Goal: Transaction & Acquisition: Purchase product/service

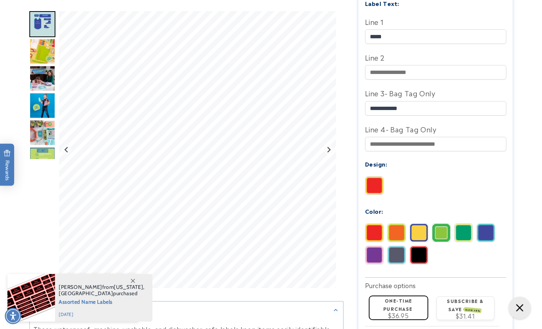
scroll to position [258, 0]
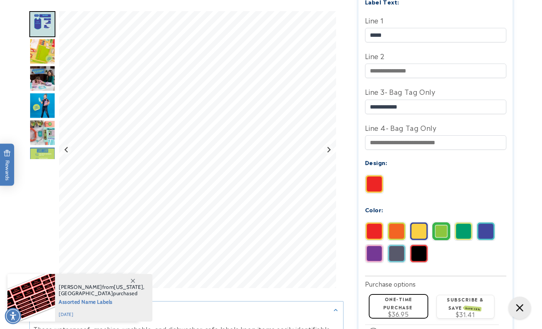
click at [444, 223] on img at bounding box center [441, 231] width 18 height 18
click at [459, 223] on img at bounding box center [464, 231] width 18 height 18
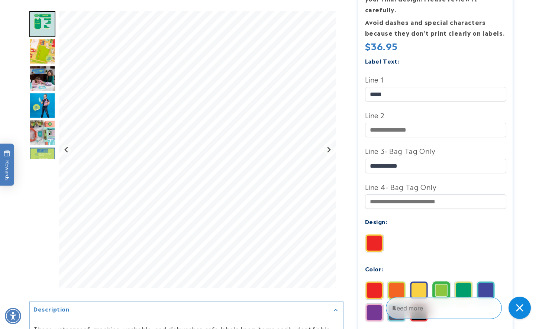
scroll to position [0, 0]
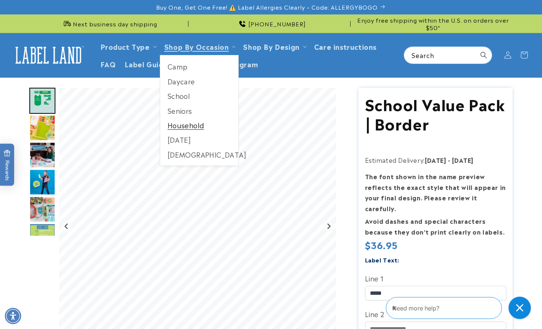
click at [197, 123] on link "Household" at bounding box center [199, 125] width 78 height 14
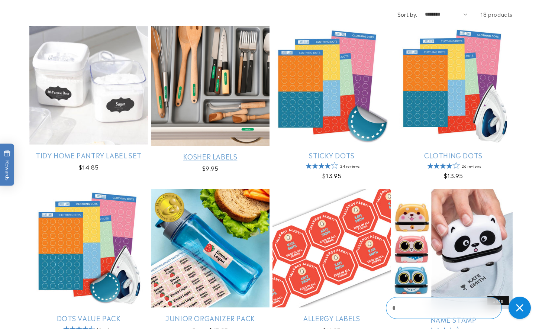
scroll to position [112, 0]
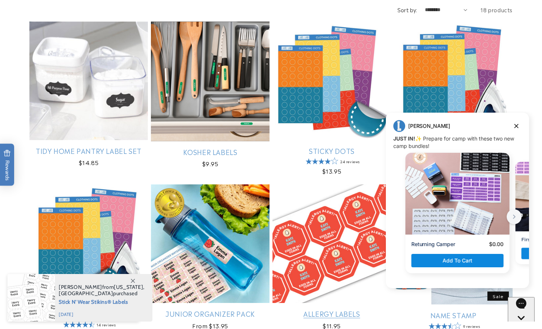
click at [292, 309] on link "Allergy Labels" at bounding box center [331, 313] width 119 height 9
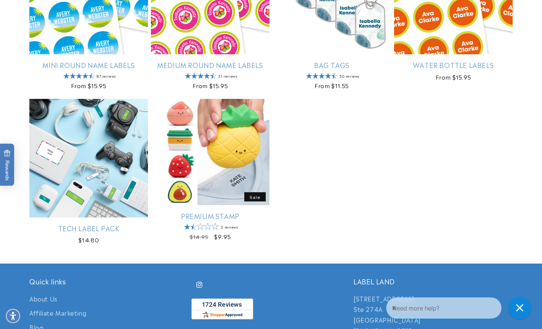
scroll to position [689, 0]
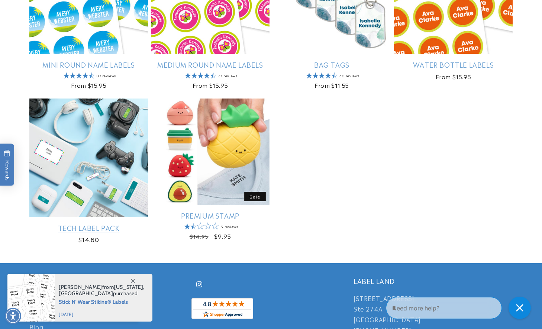
click at [85, 223] on link "Tech Label Pack" at bounding box center [88, 227] width 119 height 9
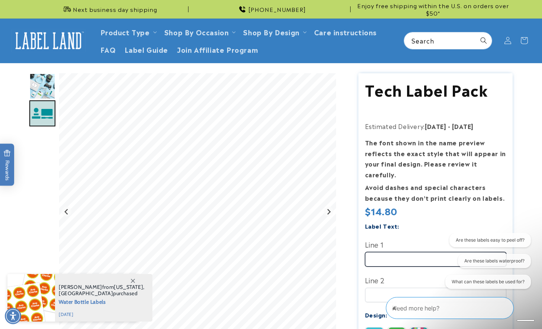
click at [388, 252] on input "Line 1" at bounding box center [435, 259] width 141 height 14
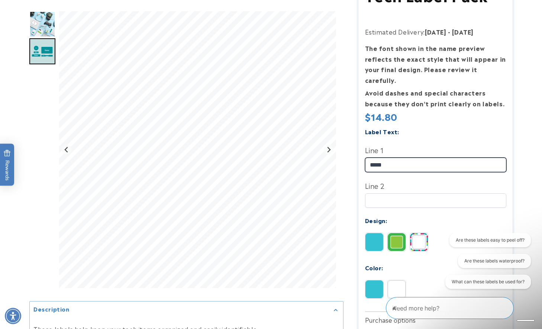
scroll to position [96, 0]
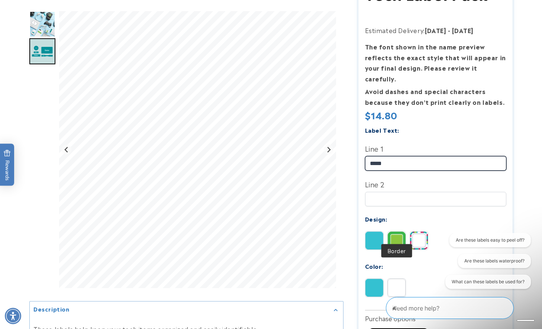
type input "*****"
click at [391, 235] on img at bounding box center [397, 241] width 18 height 18
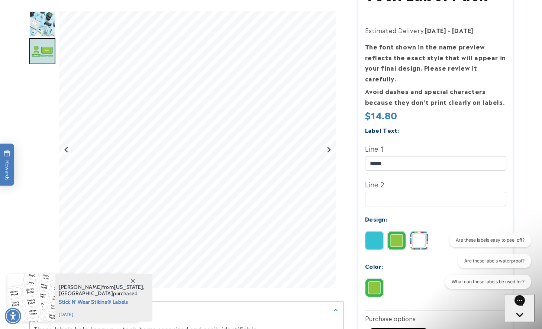
click at [418, 232] on img at bounding box center [419, 241] width 18 height 18
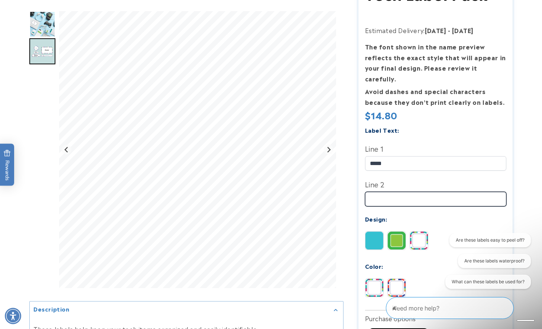
click at [387, 192] on input "Line 2" at bounding box center [435, 199] width 141 height 14
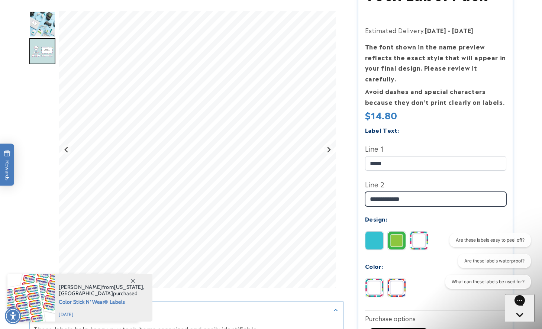
type input "**********"
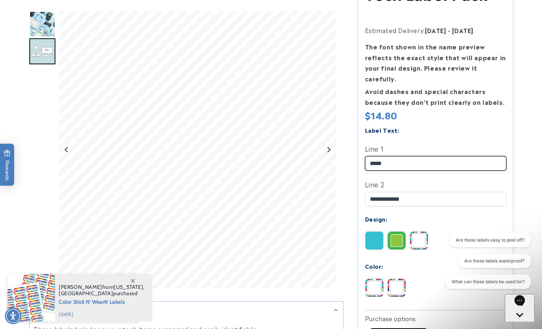
drag, startPoint x: 395, startPoint y: 152, endPoint x: 363, endPoint y: 151, distance: 31.2
click at [363, 151] on section "Tech Label Pack Tech Label Pack Estimated Delivery: Aug 15 - Aug 21 The font sh…" at bounding box center [435, 222] width 154 height 490
type input "**********"
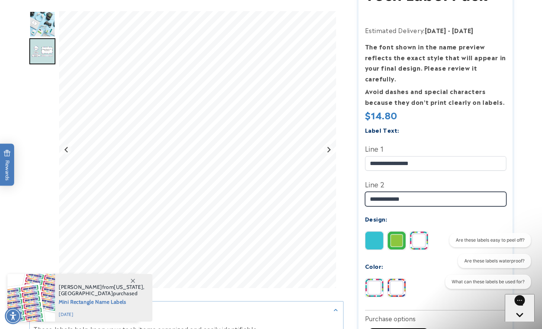
drag, startPoint x: 411, startPoint y: 190, endPoint x: 355, endPoint y: 191, distance: 55.8
click at [355, 191] on div "Tech Label Pack Tech Label Pack Estimated Delivery: Aug 15 - Aug 21 The font sh…" at bounding box center [427, 222] width 169 height 490
type input "**********"
click at [440, 261] on div "Are these labels easy to peel off? Are these labels waterproof? What can these …" at bounding box center [487, 262] width 96 height 59
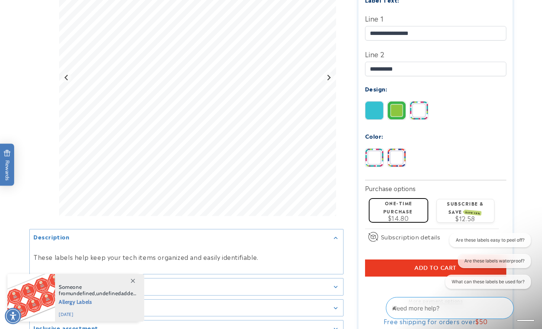
scroll to position [245, 0]
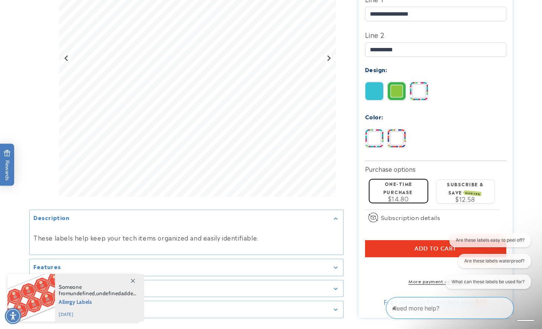
click at [426, 245] on span "Add to cart" at bounding box center [435, 248] width 42 height 7
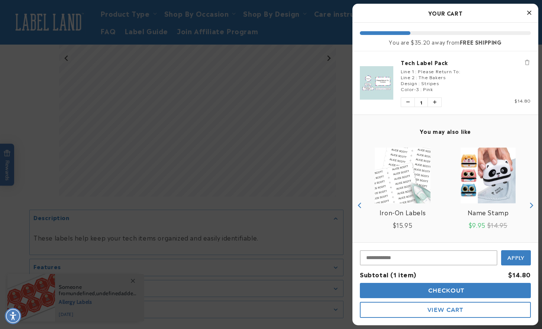
click at [498, 182] on img "product" at bounding box center [487, 176] width 55 height 56
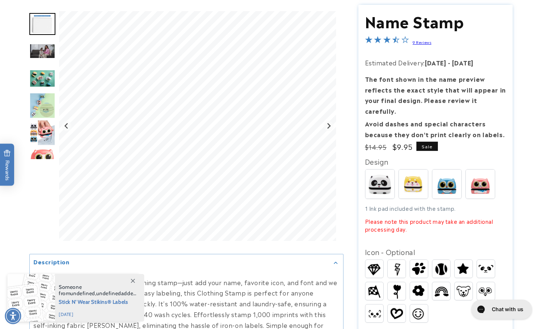
scroll to position [70, 0]
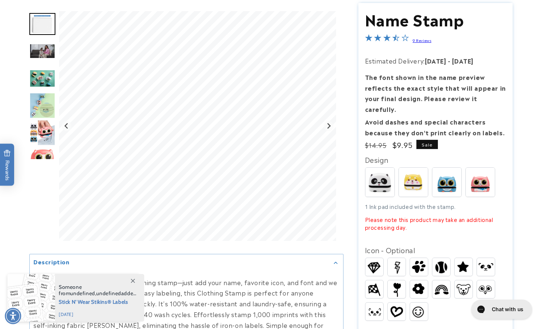
click at [381, 174] on img at bounding box center [379, 182] width 29 height 29
click at [479, 174] on img at bounding box center [480, 182] width 29 height 29
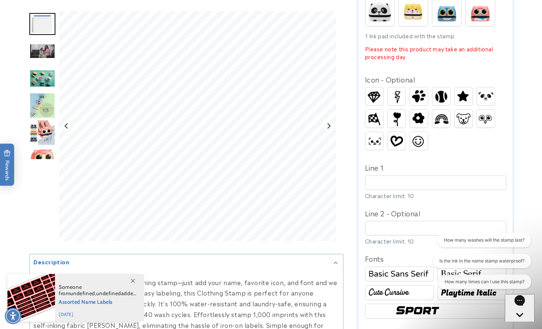
scroll to position [241, 0]
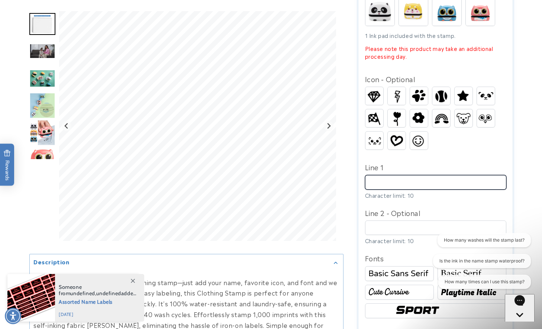
click at [389, 175] on input "Line 1" at bounding box center [435, 182] width 141 height 14
type input "****"
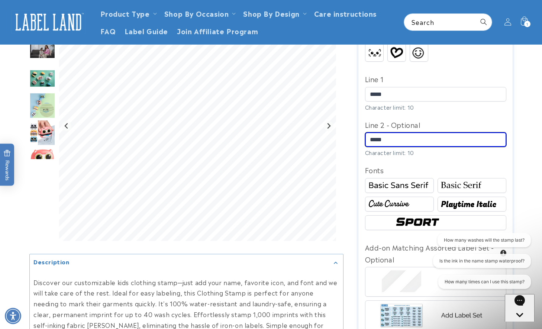
scroll to position [329, 0]
type input "*****"
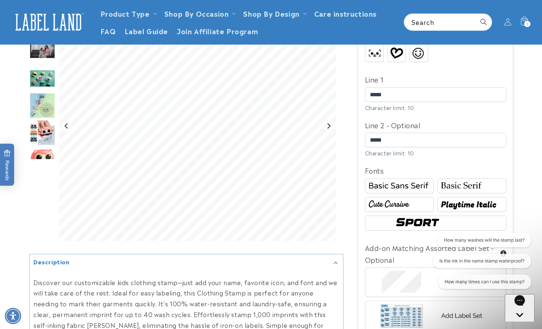
click at [460, 180] on img at bounding box center [472, 185] width 67 height 11
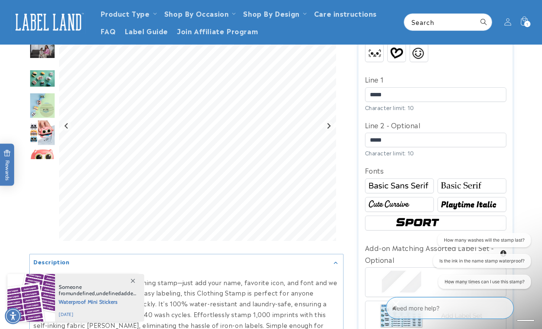
click at [399, 199] on img at bounding box center [399, 204] width 67 height 11
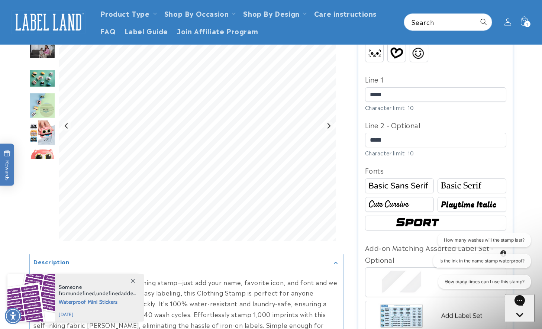
click at [405, 180] on img at bounding box center [399, 185] width 67 height 11
click at [474, 180] on img at bounding box center [472, 185] width 67 height 11
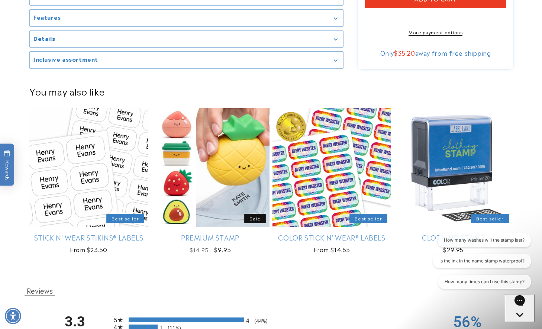
scroll to position [746, 0]
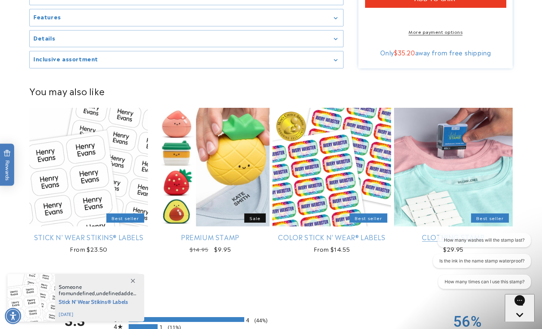
click at [456, 233] on link "Clothing Stamp" at bounding box center [453, 237] width 119 height 9
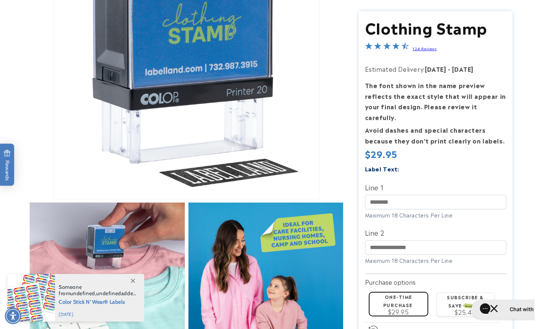
scroll to position [171, 0]
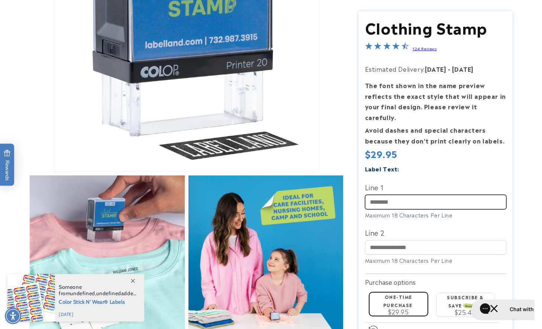
click at [379, 195] on input "Line 1" at bounding box center [435, 202] width 141 height 14
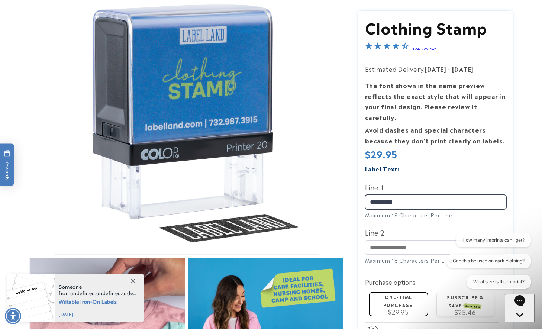
scroll to position [137, 0]
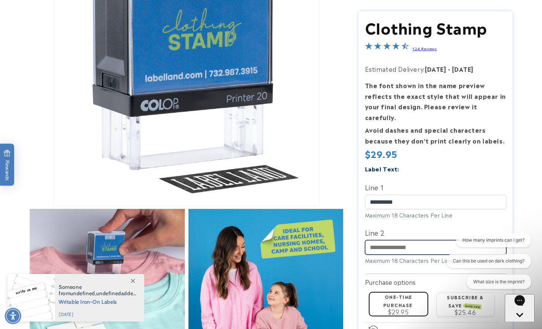
click at [416, 240] on input "Line 2" at bounding box center [435, 247] width 141 height 14
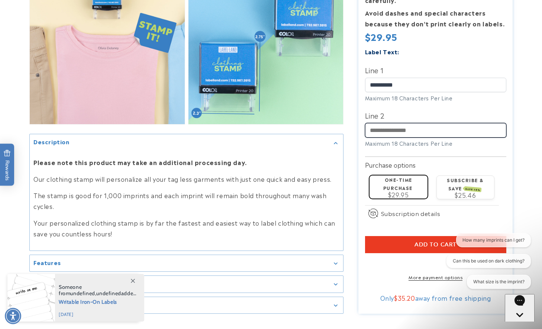
scroll to position [695, 0]
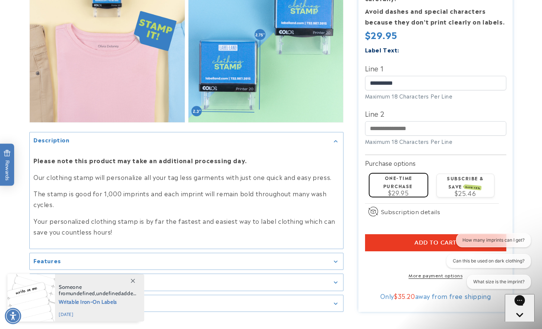
click at [427, 239] on span "Add to cart" at bounding box center [435, 242] width 42 height 7
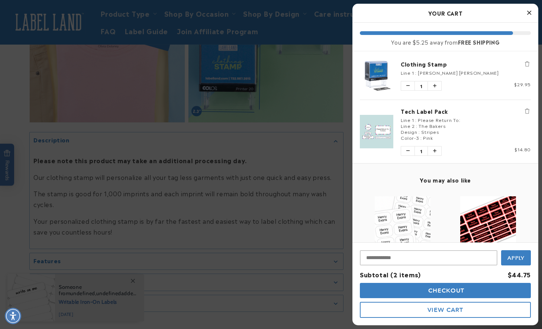
click at [348, 210] on div at bounding box center [271, 164] width 542 height 329
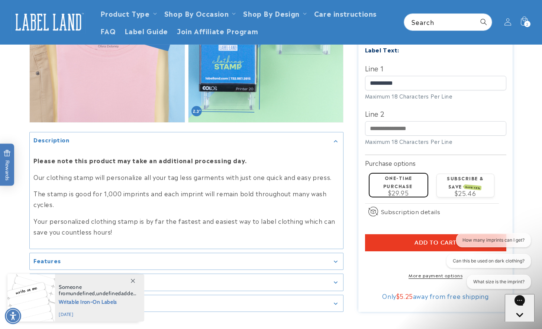
scroll to position [692, 0]
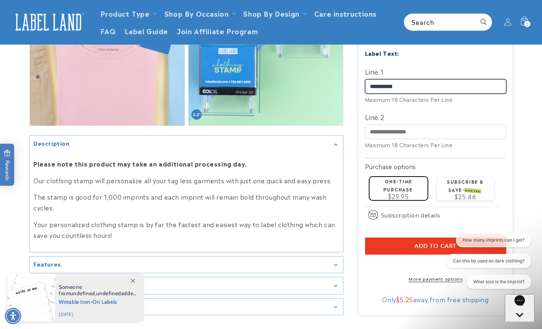
click at [384, 79] on input "**********" at bounding box center [435, 86] width 141 height 14
drag, startPoint x: 384, startPoint y: 77, endPoint x: 360, endPoint y: 75, distance: 23.9
click at [360, 75] on section "Clothing Stamp Clothing Stamp 124 Reviews Estimated Delivery: Aug 15 - Aug 21 T…" at bounding box center [435, 105] width 154 height 420
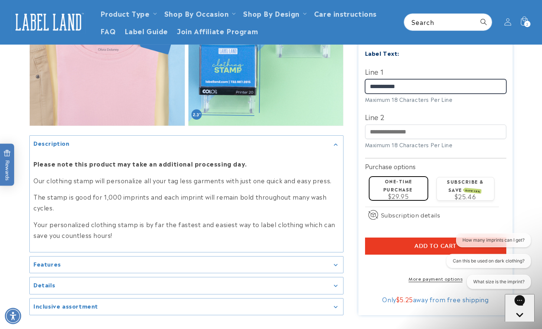
drag, startPoint x: 407, startPoint y: 79, endPoint x: 388, endPoint y: 80, distance: 19.3
click at [388, 80] on input "**********" at bounding box center [435, 86] width 141 height 14
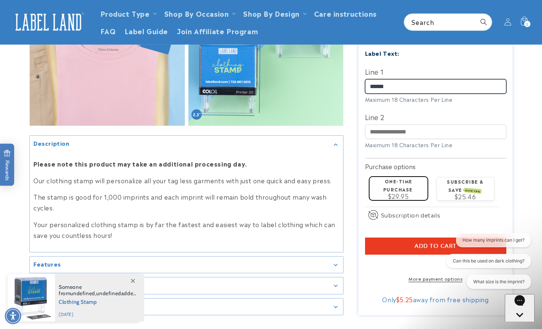
type input "******"
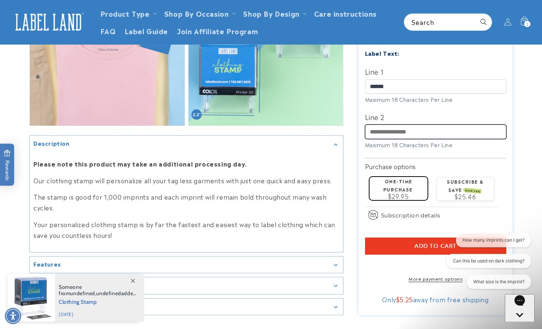
click at [383, 126] on input "Line 2" at bounding box center [435, 132] width 141 height 14
type input "*****"
click at [399, 237] on button "Add to cart" at bounding box center [435, 245] width 141 height 17
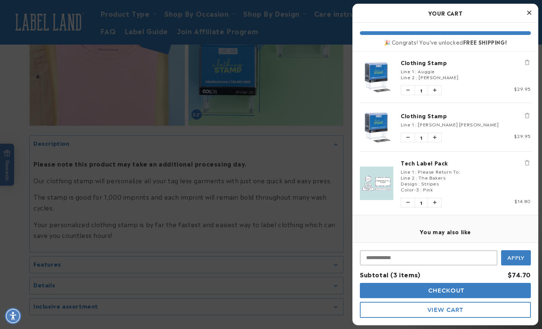
click at [348, 217] on div at bounding box center [271, 164] width 542 height 329
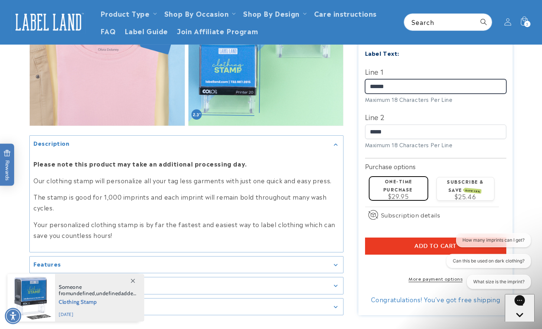
drag, startPoint x: 393, startPoint y: 78, endPoint x: 362, endPoint y: 77, distance: 30.9
click at [362, 77] on section "Clothing Stamp Clothing Stamp 124 Reviews Estimated Delivery: Aug 15 - Aug 21 T…" at bounding box center [435, 105] width 154 height 420
click at [359, 227] on section "Clothing Stamp Clothing Stamp 124 Reviews Estimated Delivery: Aug 15 - Aug 21 T…" at bounding box center [435, 105] width 154 height 420
click at [391, 237] on button "Add to cart" at bounding box center [435, 245] width 141 height 17
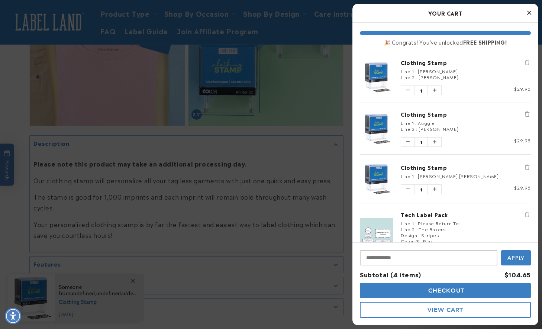
click at [348, 201] on div at bounding box center [271, 164] width 542 height 329
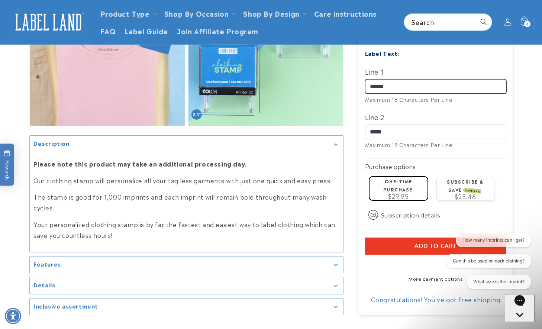
drag, startPoint x: 393, startPoint y: 79, endPoint x: 362, endPoint y: 77, distance: 31.3
click at [362, 77] on section "Clothing Stamp Clothing Stamp 124 Reviews Estimated Delivery: Aug 15 - Aug 21 T…" at bounding box center [435, 105] width 154 height 420
type input "***"
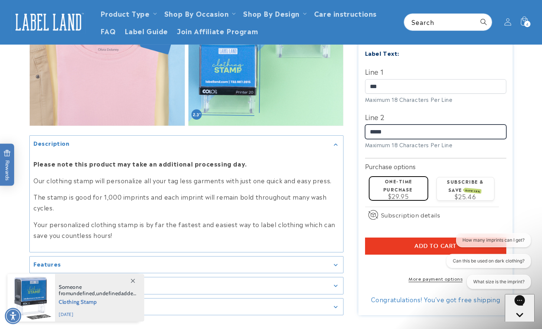
drag, startPoint x: 391, startPoint y: 125, endPoint x: 366, endPoint y: 125, distance: 24.9
click at [366, 125] on input "*****" at bounding box center [435, 132] width 141 height 14
click at [408, 237] on button "Add to cart" at bounding box center [435, 245] width 141 height 17
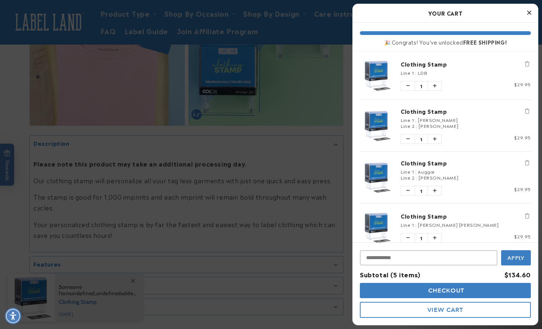
click at [447, 289] on span "Checkout" at bounding box center [445, 290] width 38 height 7
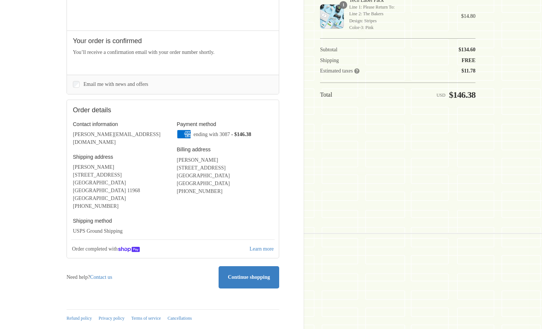
scroll to position [209, 0]
click at [251, 274] on span "Continue shopping" at bounding box center [249, 277] width 42 height 6
